Goal: Task Accomplishment & Management: Manage account settings

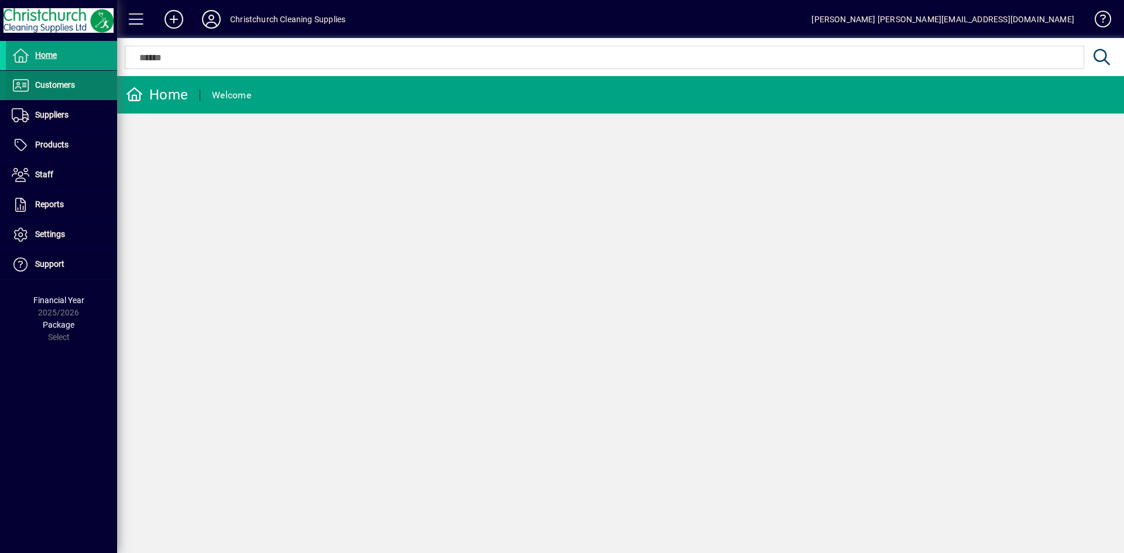
drag, startPoint x: 0, startPoint y: 0, endPoint x: 35, endPoint y: 82, distance: 89.2
click at [35, 80] on span "Customers" at bounding box center [40, 85] width 69 height 14
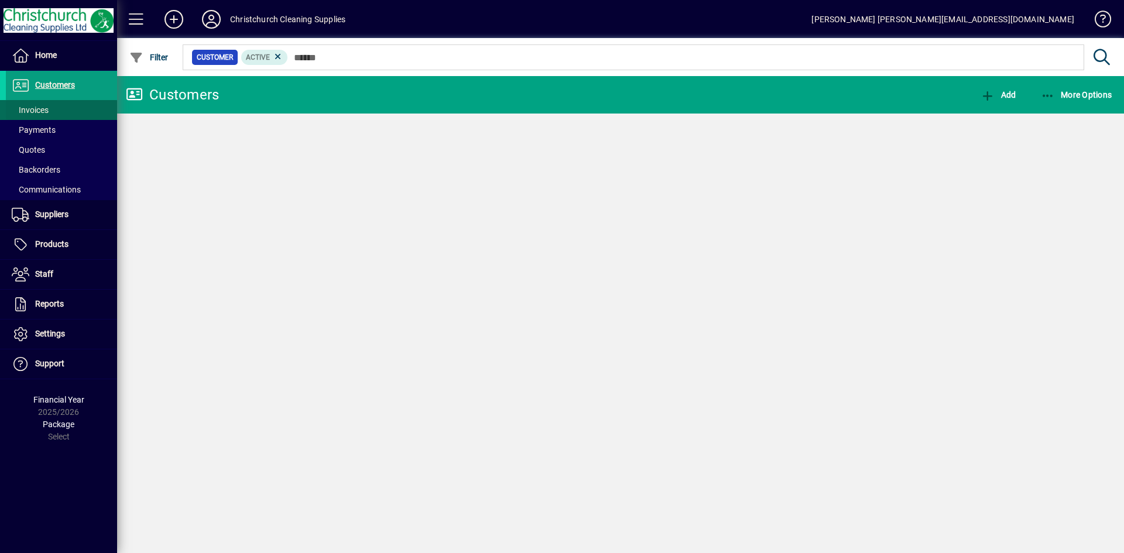
click at [38, 110] on span "Invoices" at bounding box center [30, 109] width 37 height 9
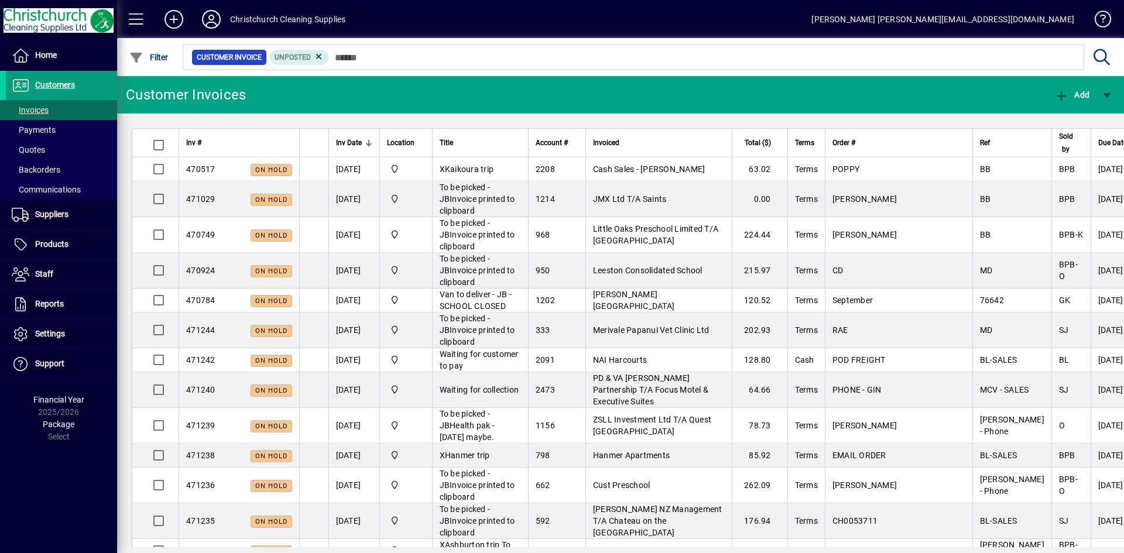
click at [479, 139] on div "Title" at bounding box center [480, 142] width 81 height 13
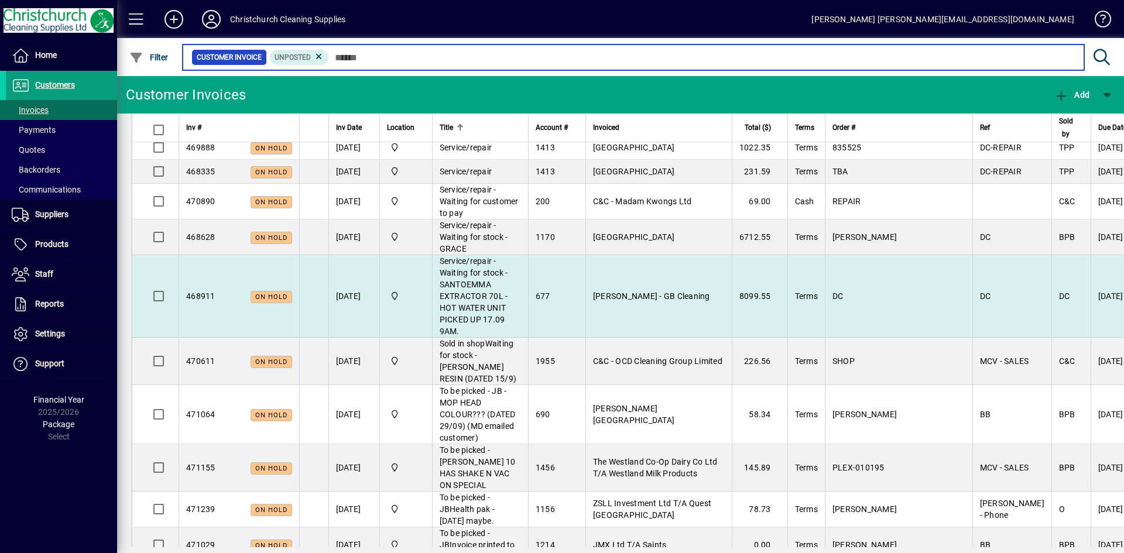
scroll to position [527, 0]
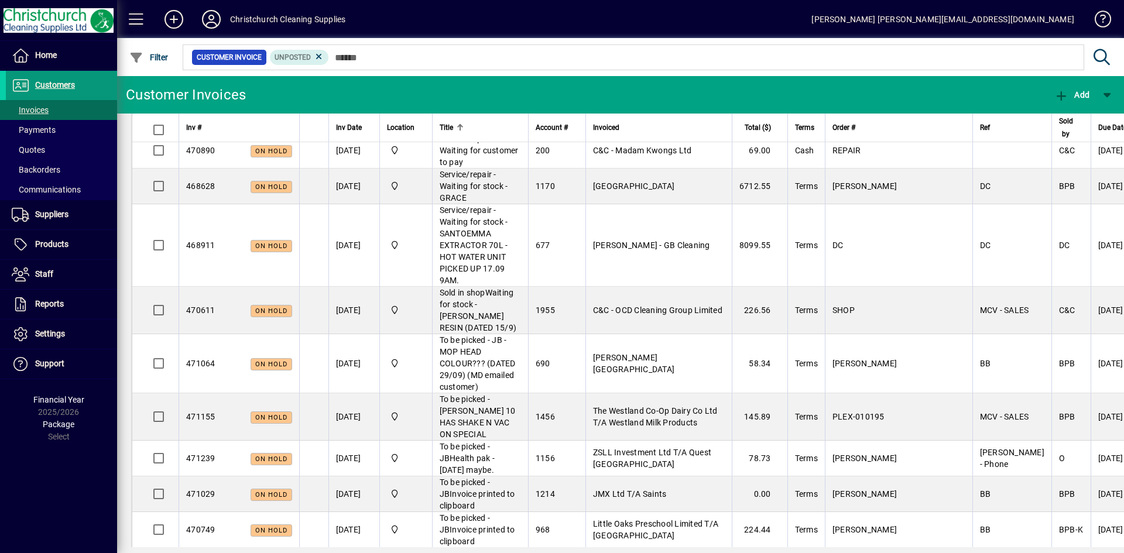
click at [65, 89] on span "Customers" at bounding box center [55, 84] width 40 height 9
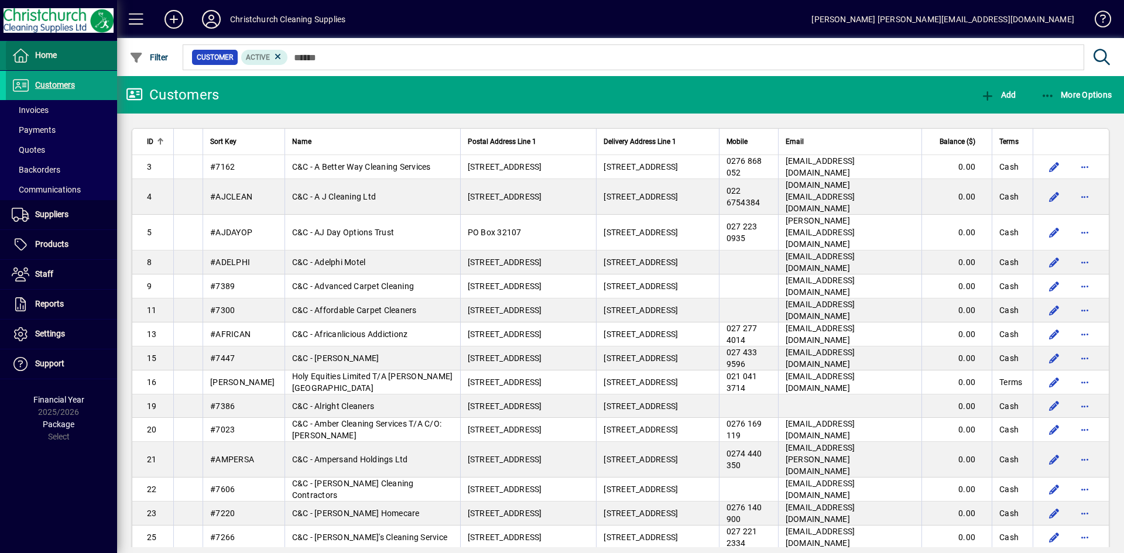
click at [57, 57] on span at bounding box center [61, 56] width 111 height 28
